Goal: Navigation & Orientation: Find specific page/section

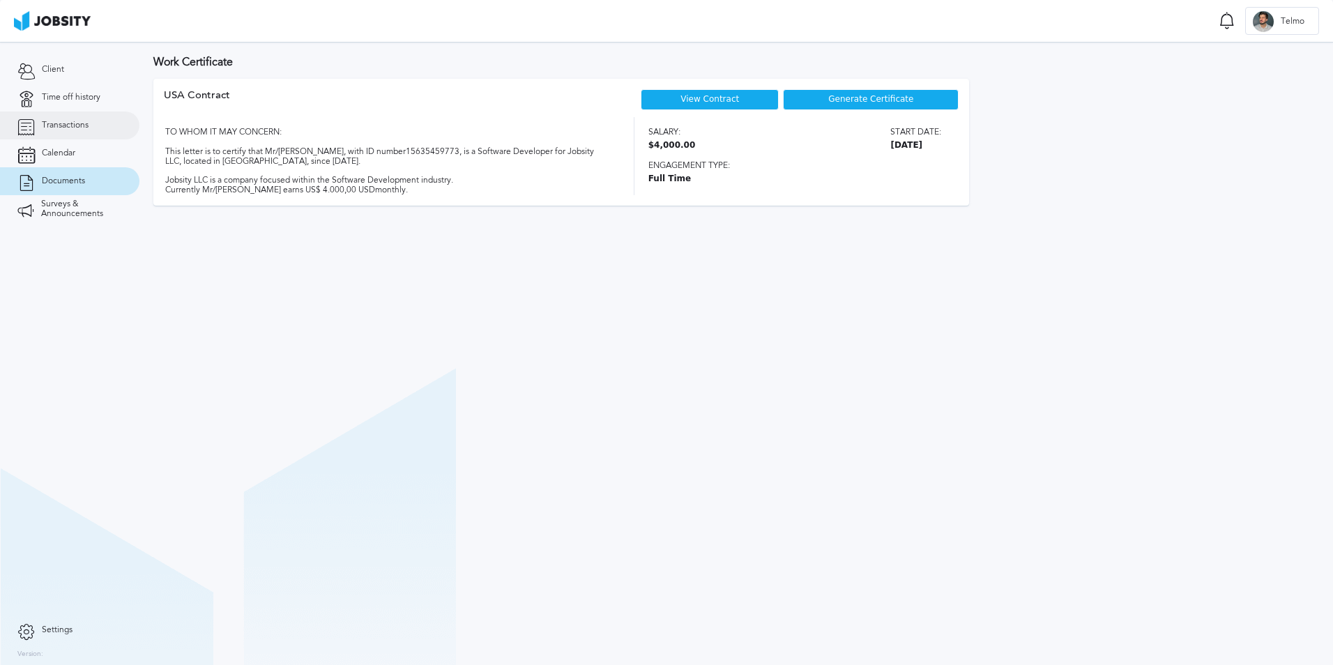
click at [60, 121] on span "Transactions" at bounding box center [65, 126] width 47 height 10
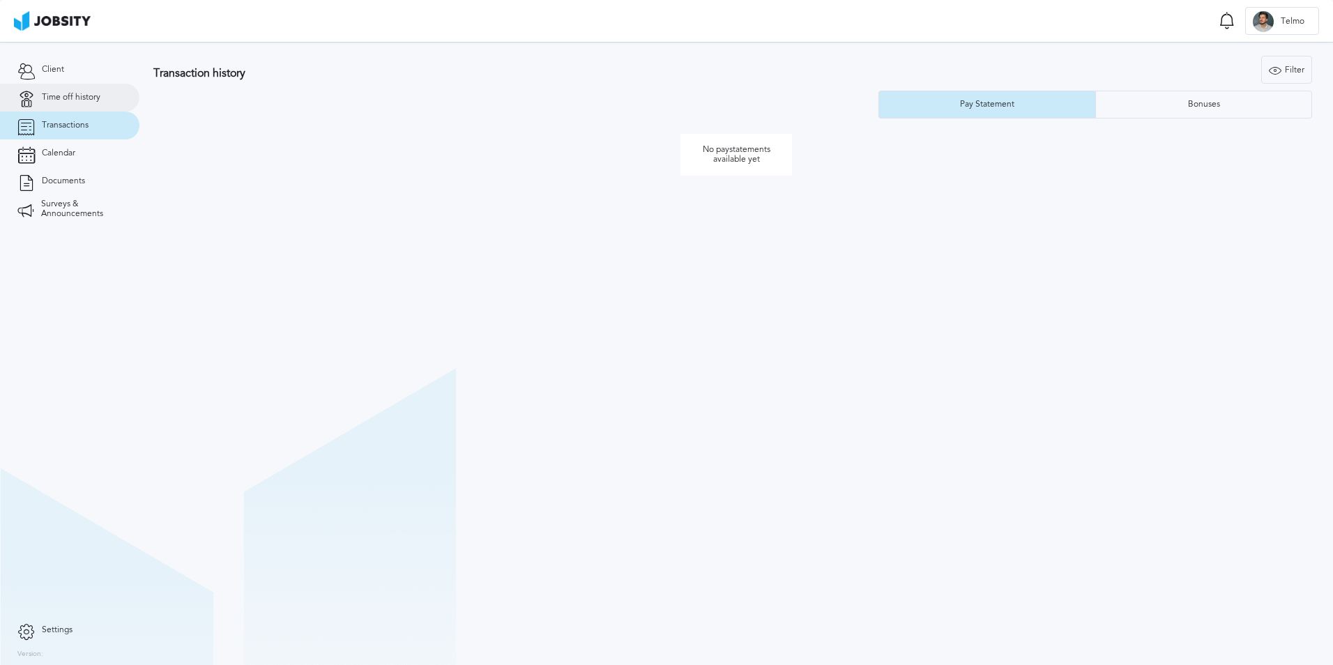
click at [68, 100] on span "Time off history" at bounding box center [71, 98] width 59 height 10
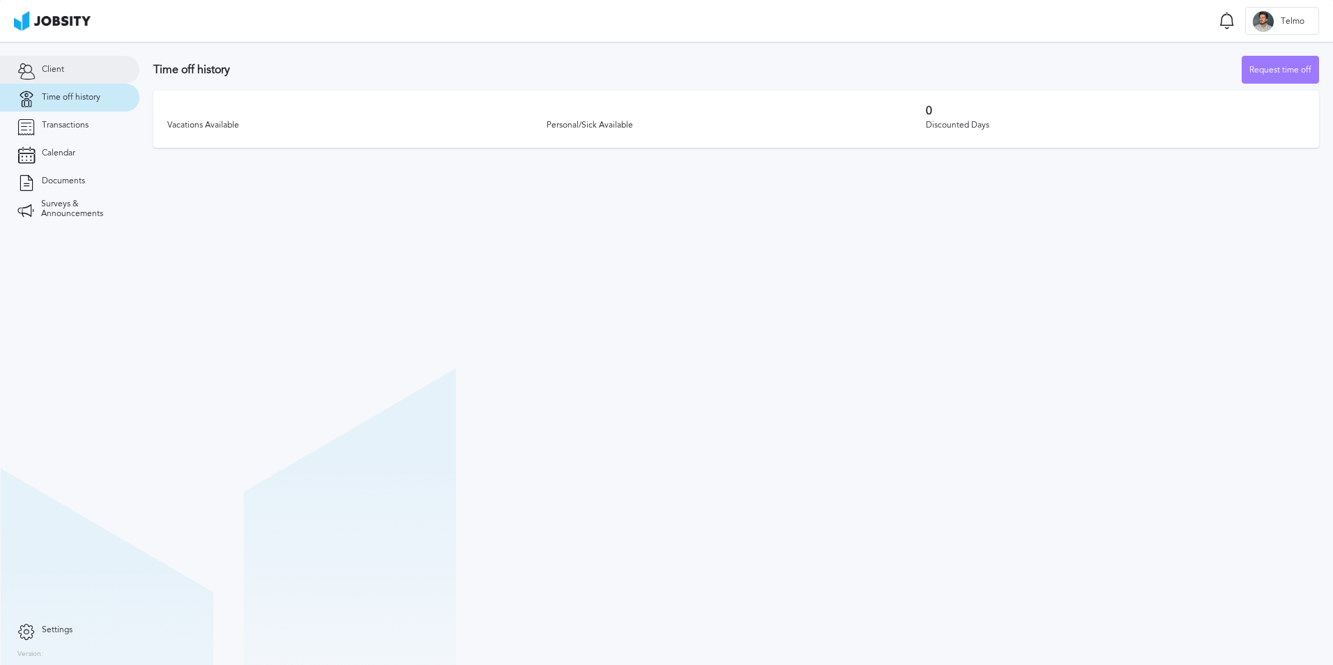
click at [69, 72] on link "Client" at bounding box center [69, 70] width 139 height 28
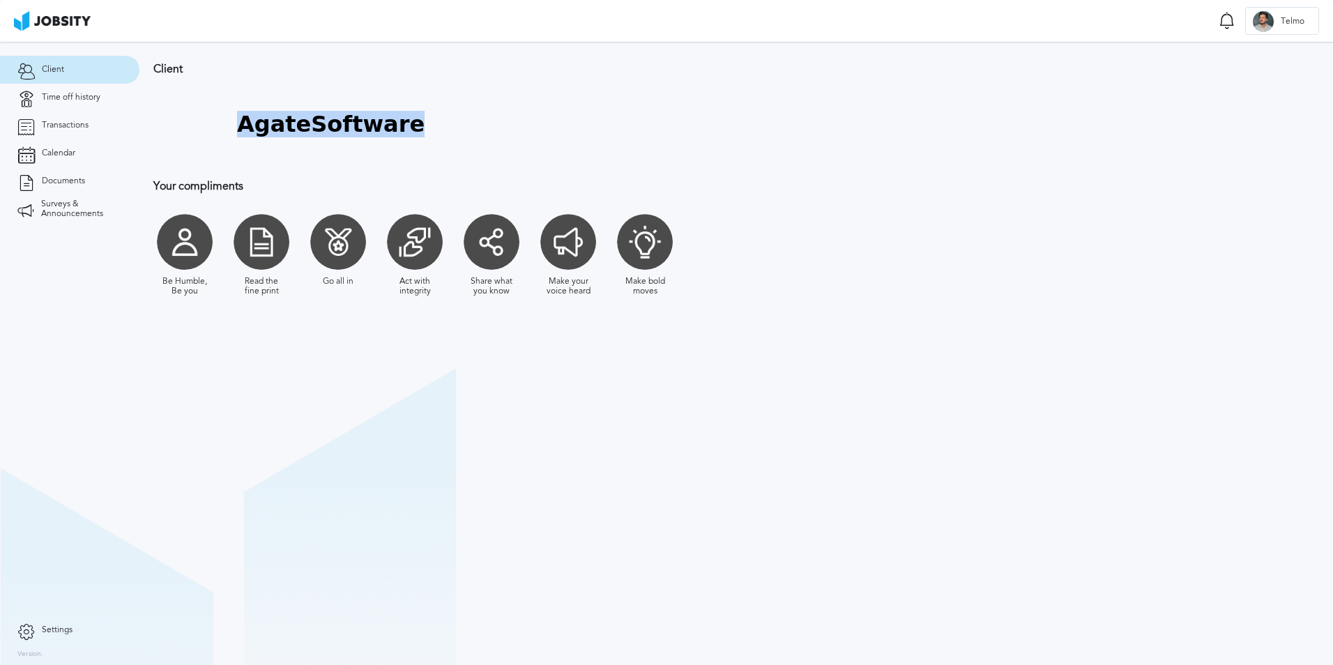
drag, startPoint x: 233, startPoint y: 124, endPoint x: 413, endPoint y: 137, distance: 180.3
click at [413, 137] on div "AgateSoftware" at bounding box center [531, 124] width 756 height 70
drag, startPoint x: 413, startPoint y: 137, endPoint x: 241, endPoint y: 131, distance: 172.2
click at [241, 131] on h1 "AgateSoftware" at bounding box center [330, 125] width 187 height 26
click at [64, 109] on link "Time off history" at bounding box center [69, 98] width 139 height 28
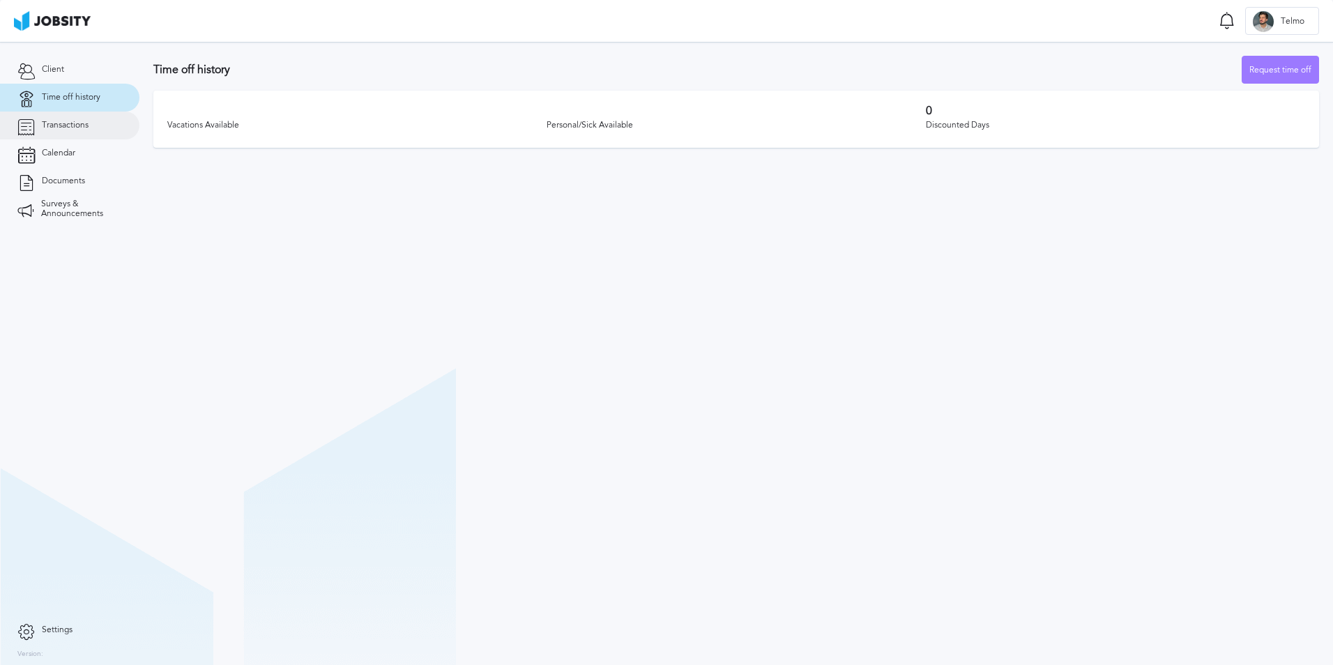
click at [61, 132] on link "Transactions" at bounding box center [69, 126] width 139 height 28
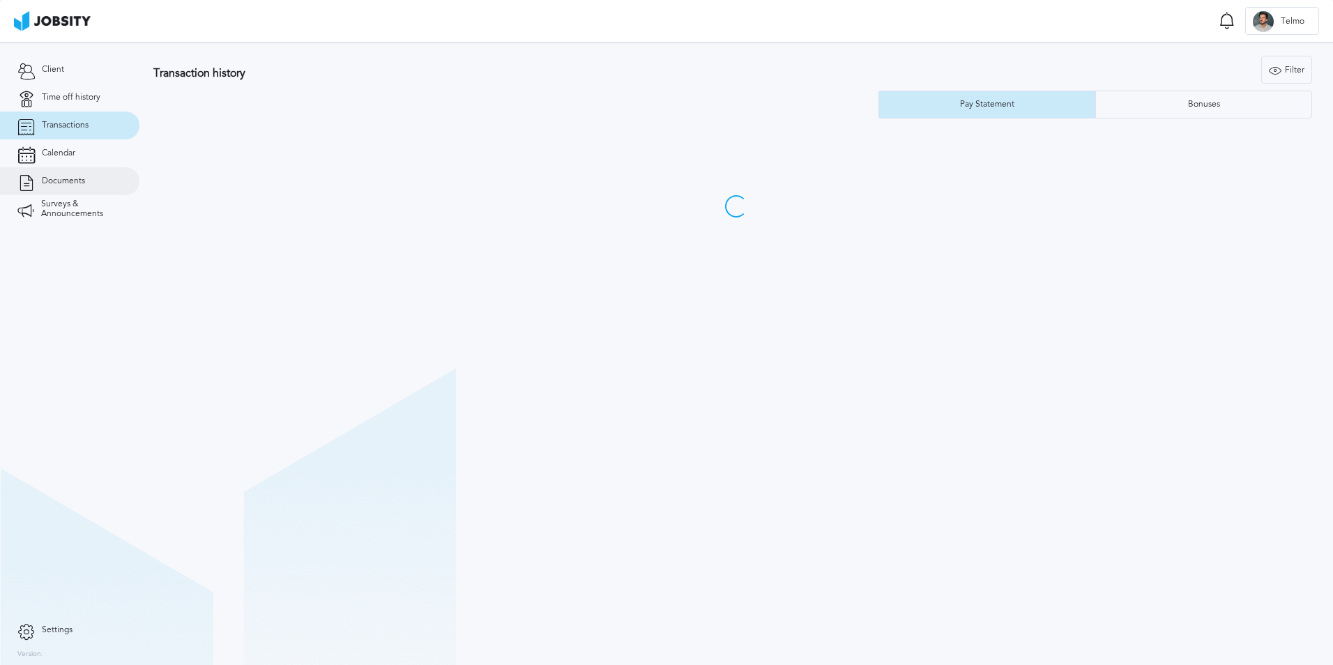
click at [70, 168] on link "Documents" at bounding box center [69, 181] width 139 height 28
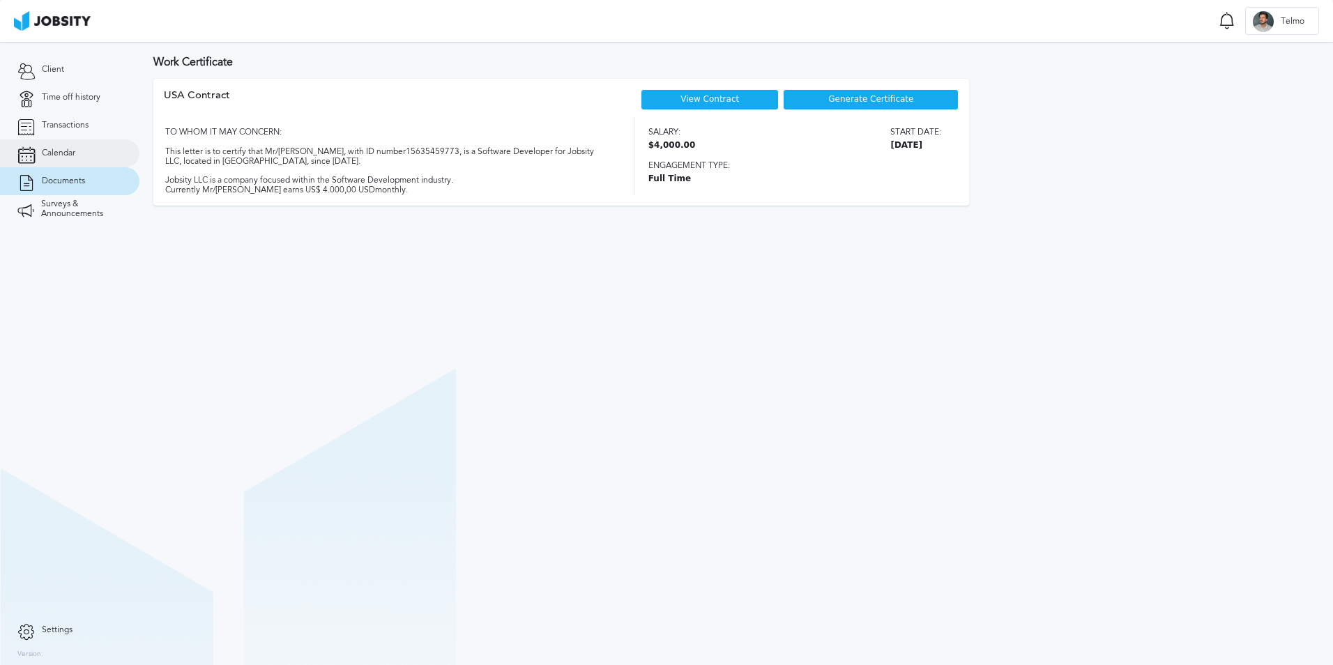
click at [93, 151] on link "Calendar" at bounding box center [69, 153] width 139 height 28
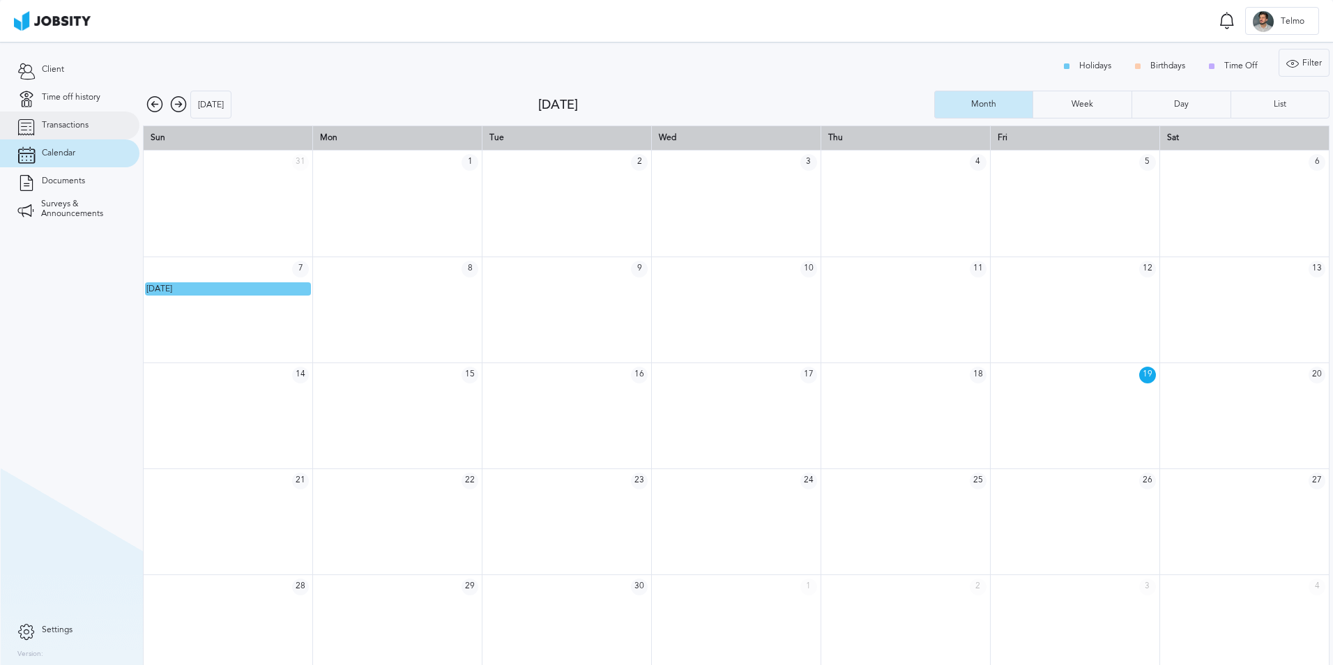
click at [90, 128] on link "Transactions" at bounding box center [69, 126] width 139 height 28
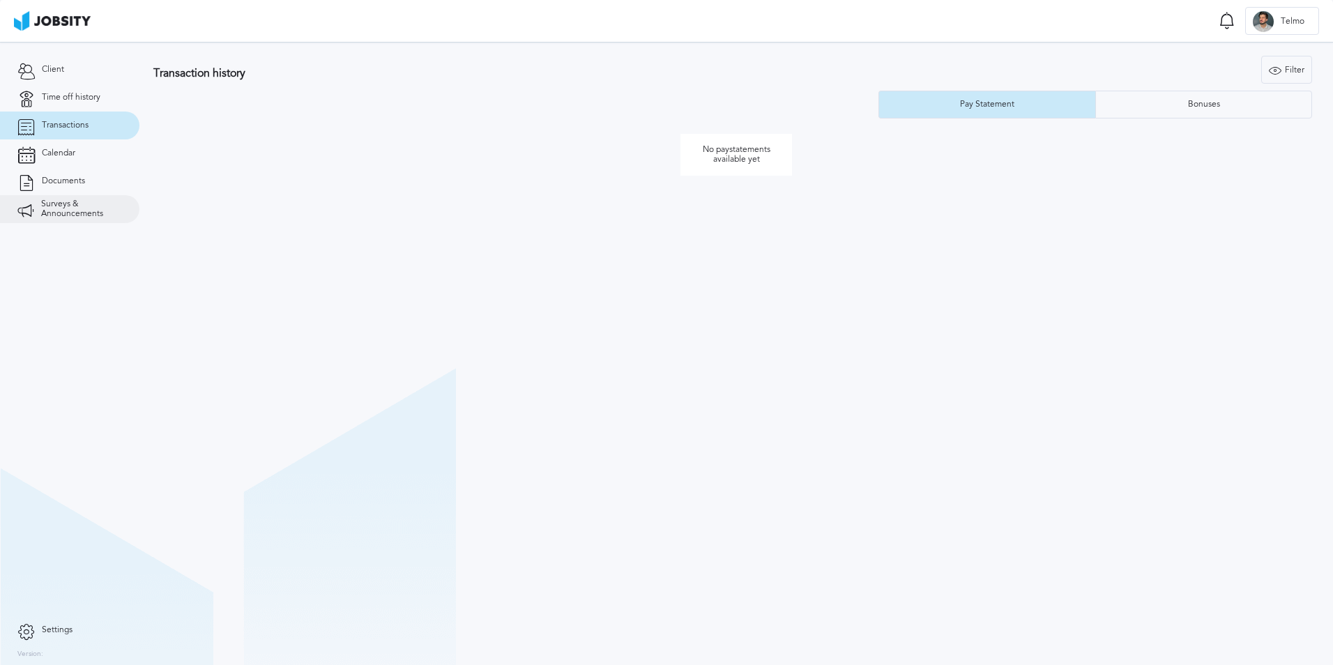
click at [71, 203] on span "Surveys & Announcements" at bounding box center [81, 209] width 81 height 20
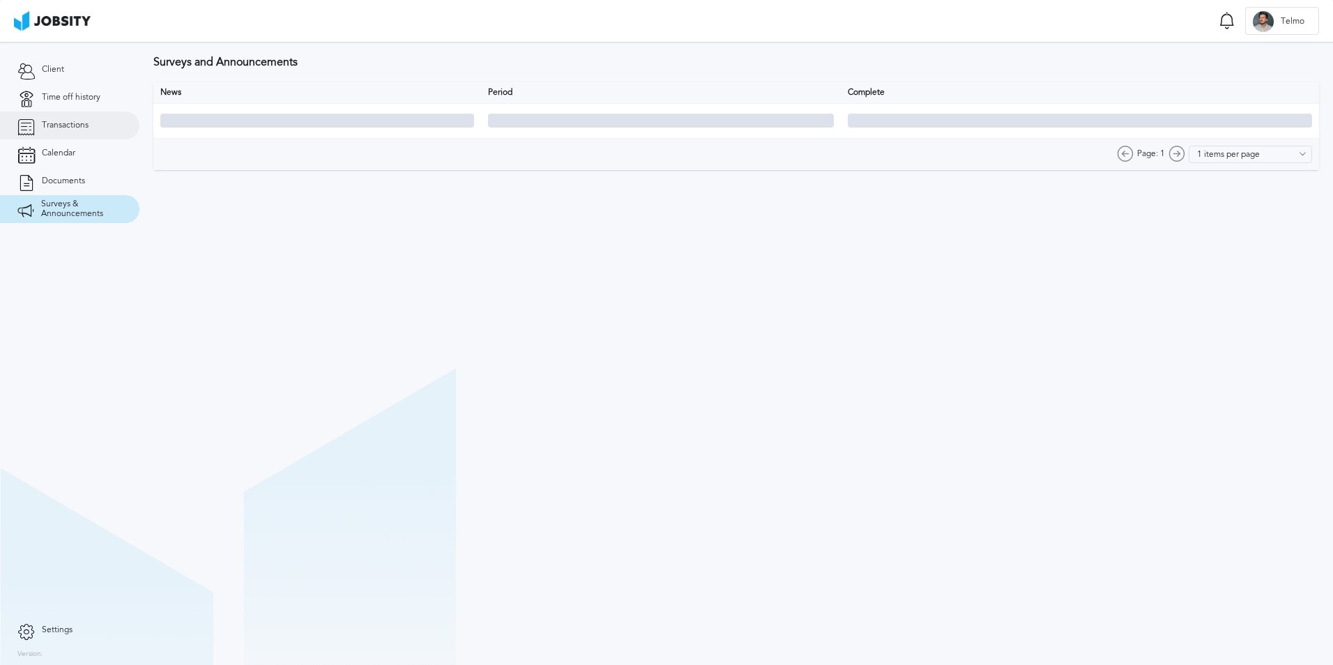
type input "10 items per page"
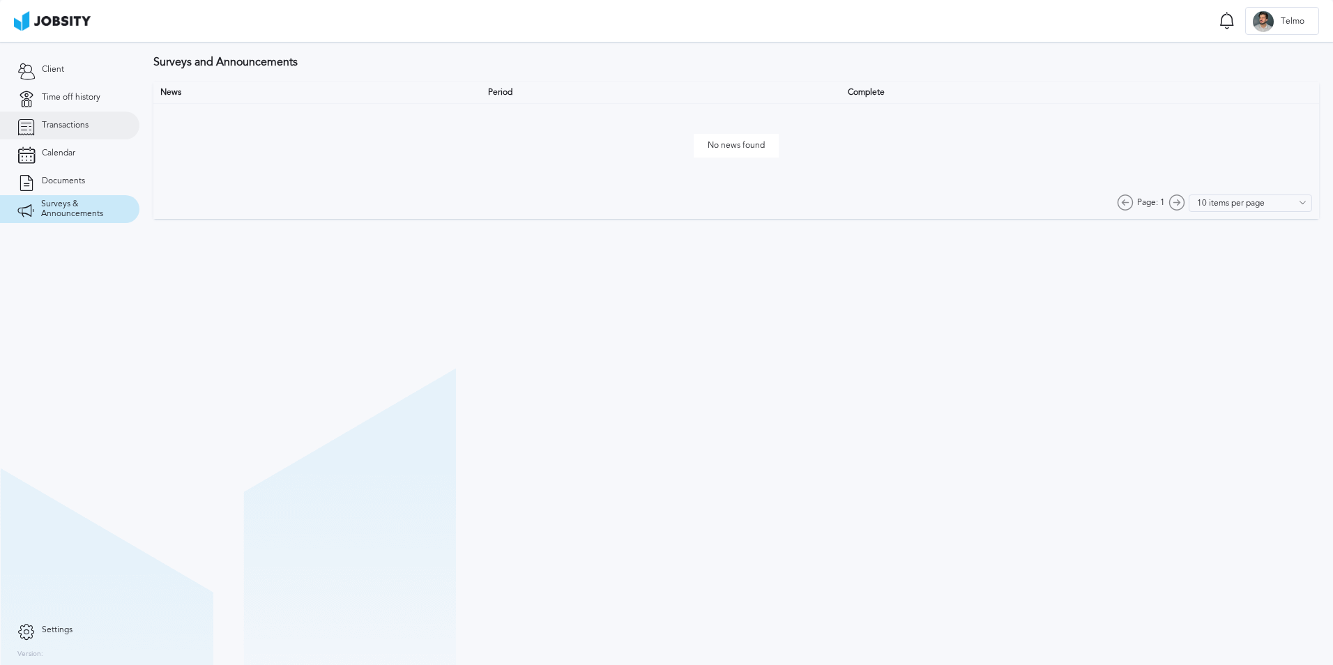
click at [90, 118] on link "Transactions" at bounding box center [69, 126] width 139 height 28
